Goal: Find specific page/section

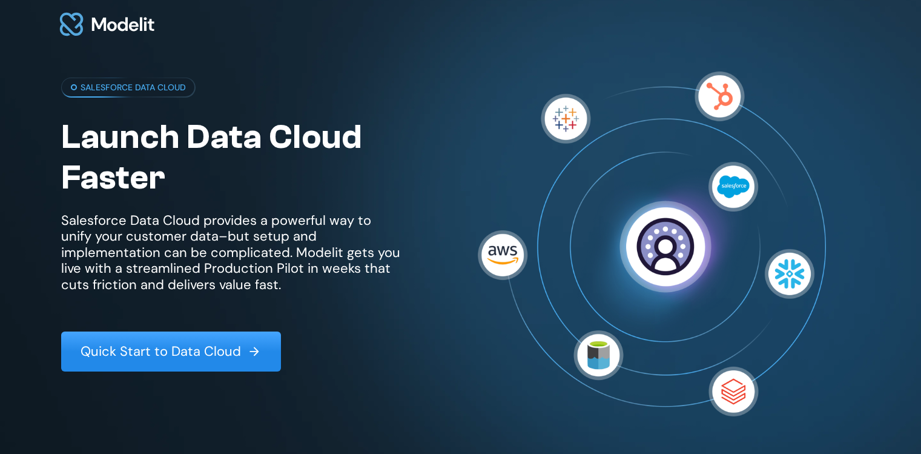
click at [162, 351] on p "Quick Start to Data Cloud" at bounding box center [161, 351] width 161 height 16
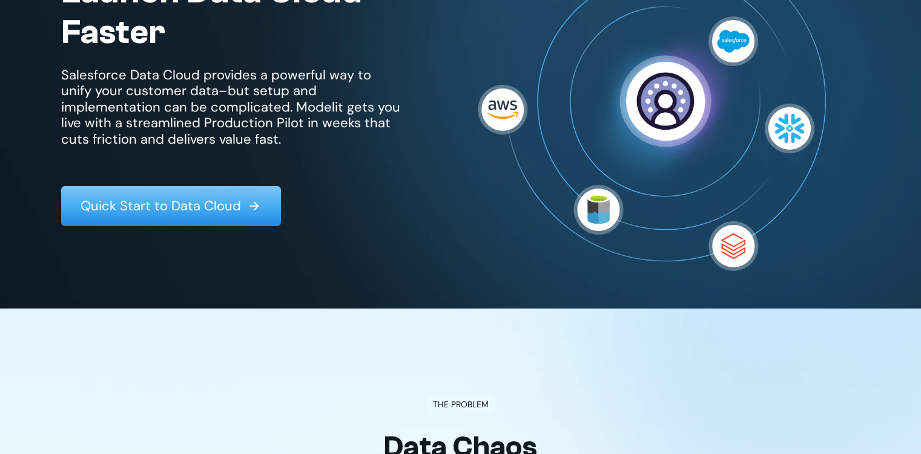
scroll to position [108, 0]
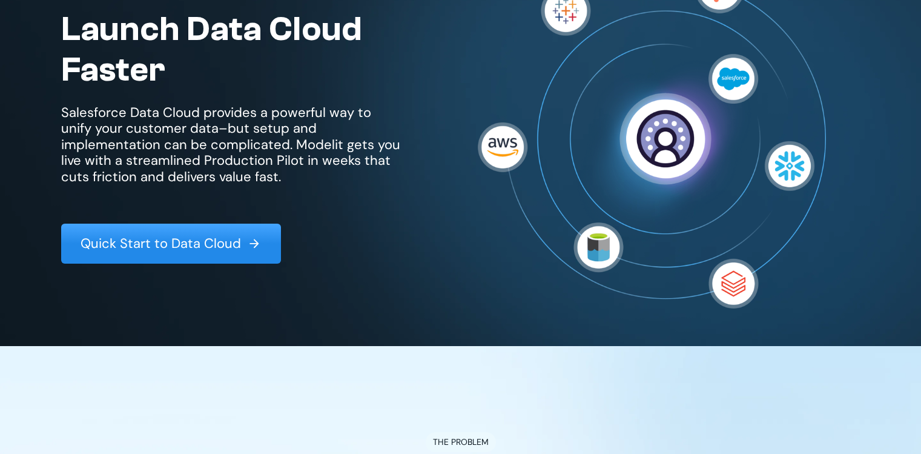
click at [114, 240] on p "Quick Start to Data Cloud" at bounding box center [161, 244] width 161 height 16
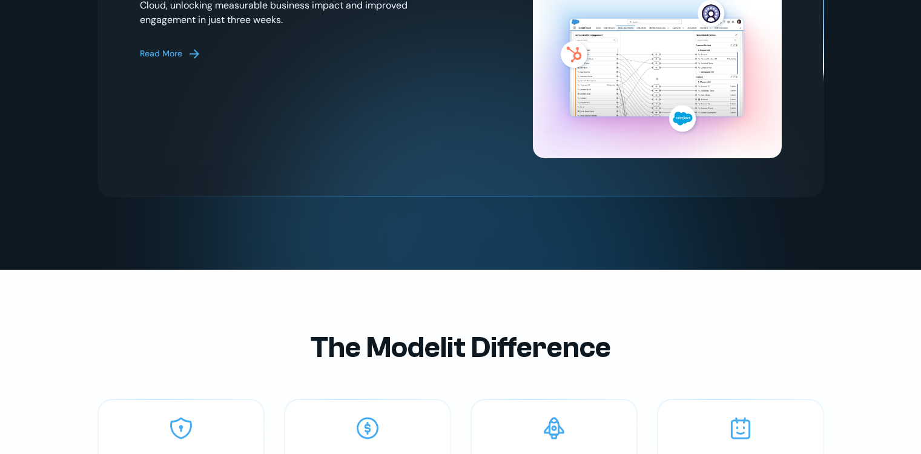
scroll to position [2572, 0]
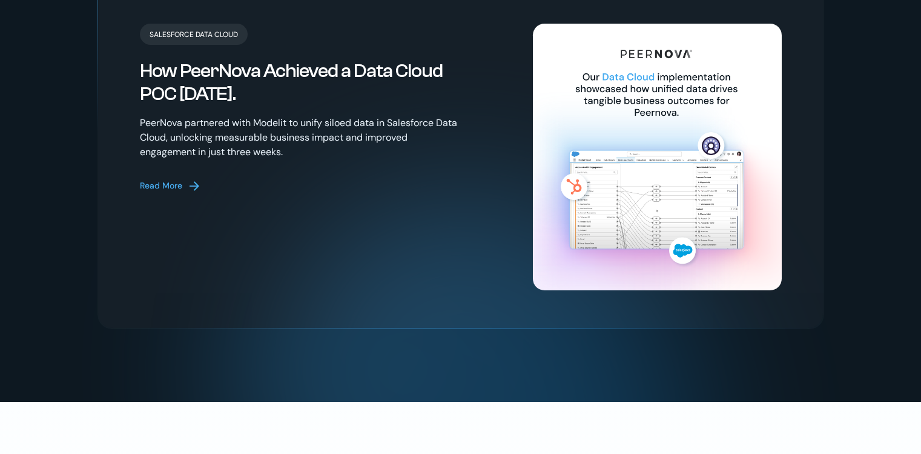
click at [162, 179] on div "Read More" at bounding box center [161, 185] width 42 height 13
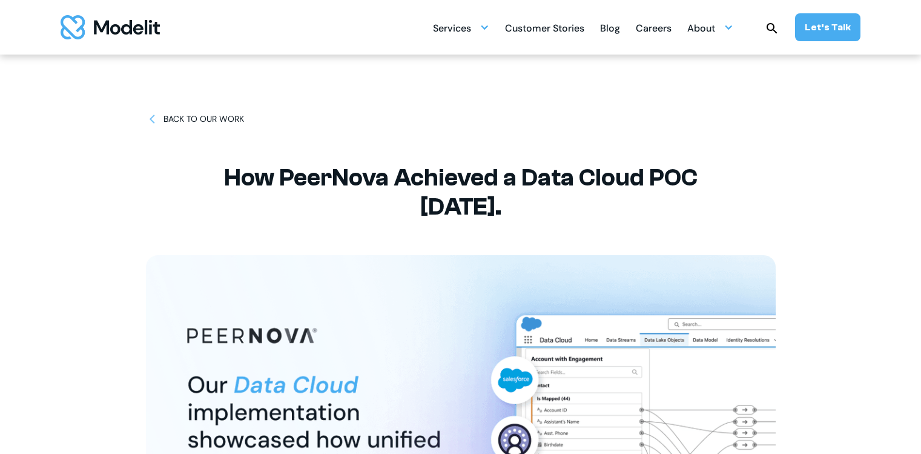
click at [204, 118] on div "BACK TO OUR WORK" at bounding box center [204, 119] width 81 height 13
